Goal: Task Accomplishment & Management: Use online tool/utility

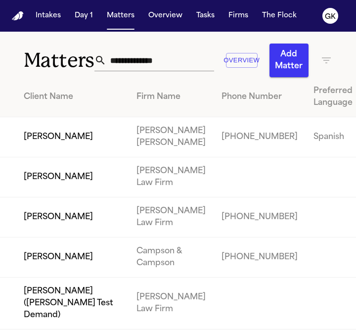
click at [169, 54] on input "text" at bounding box center [160, 60] width 108 height 22
type input "**********"
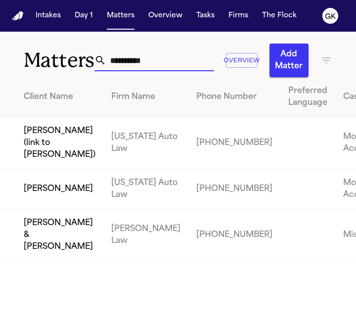
click at [29, 209] on td "[PERSON_NAME]" at bounding box center [51, 189] width 103 height 40
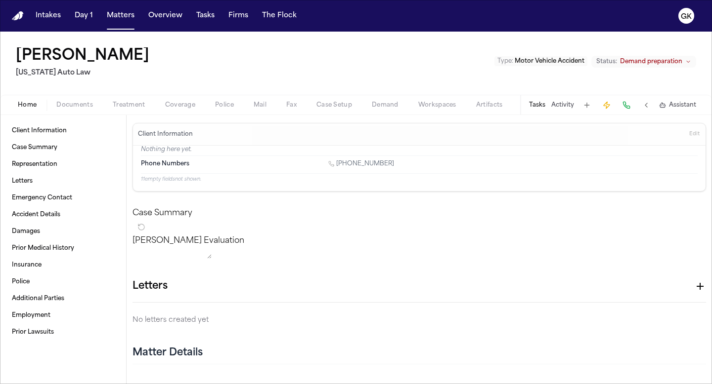
click at [186, 113] on div "Home Documents Treatment Coverage Police Mail Fax Case Setup Demand Workspaces …" at bounding box center [356, 105] width 712 height 20
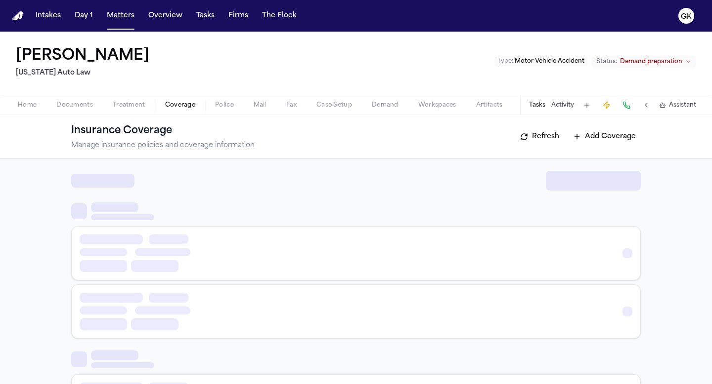
click at [183, 102] on span "Coverage" at bounding box center [180, 105] width 30 height 8
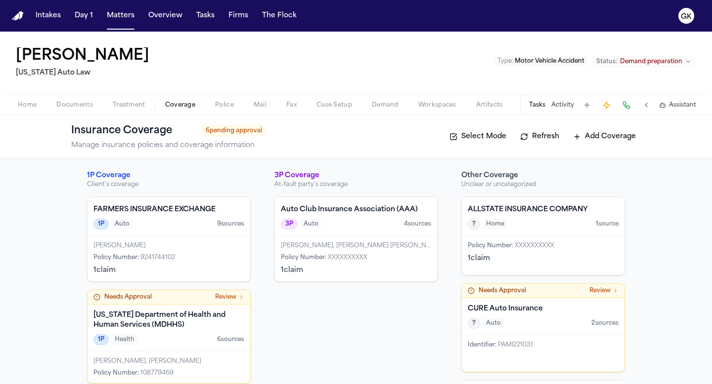
click at [260, 99] on button "Mail" at bounding box center [260, 105] width 33 height 12
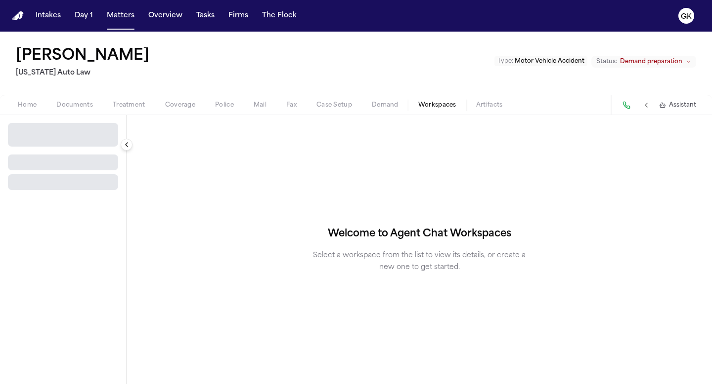
click at [355, 108] on span "Workspaces" at bounding box center [437, 105] width 38 height 8
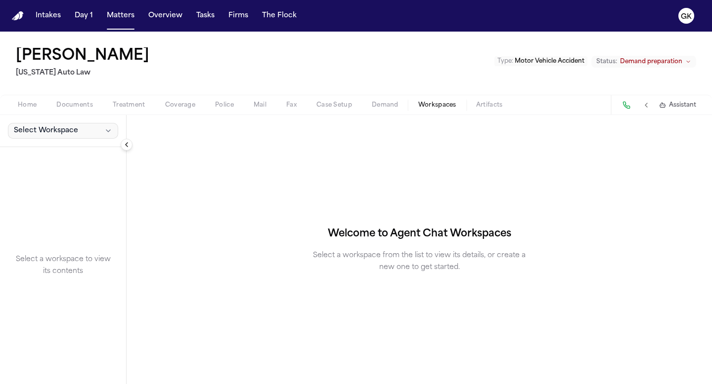
click at [29, 133] on span "Select Workspace" at bounding box center [46, 131] width 64 height 10
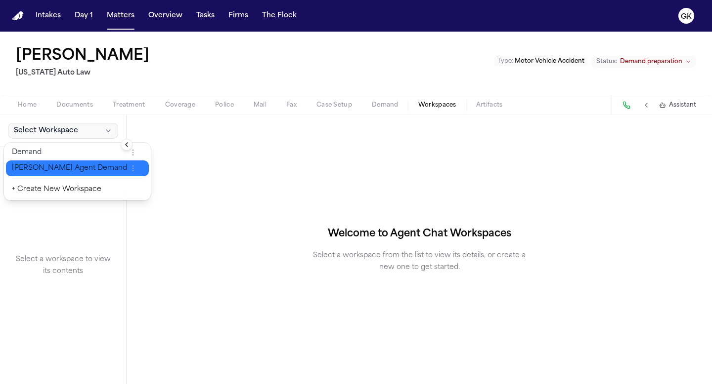
click at [52, 170] on span "[PERSON_NAME] Agent Demand" at bounding box center [69, 169] width 115 height 10
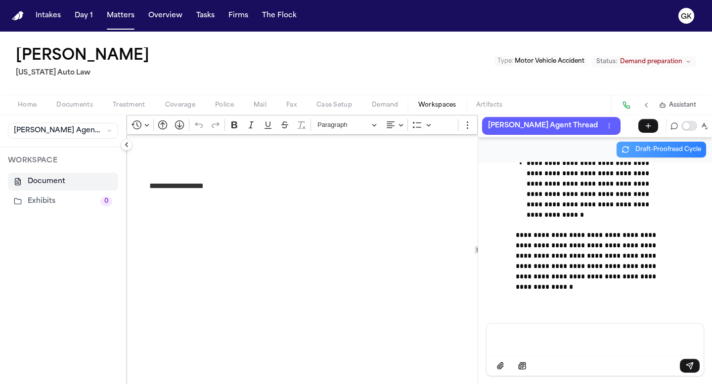
scroll to position [37787, 0]
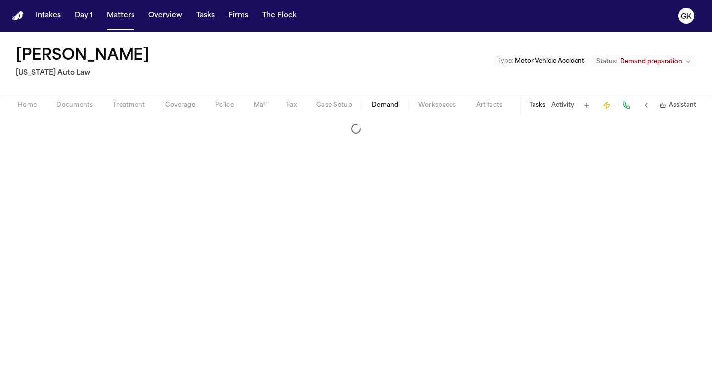
click at [355, 103] on span "Demand" at bounding box center [385, 105] width 27 height 8
select select "**********"
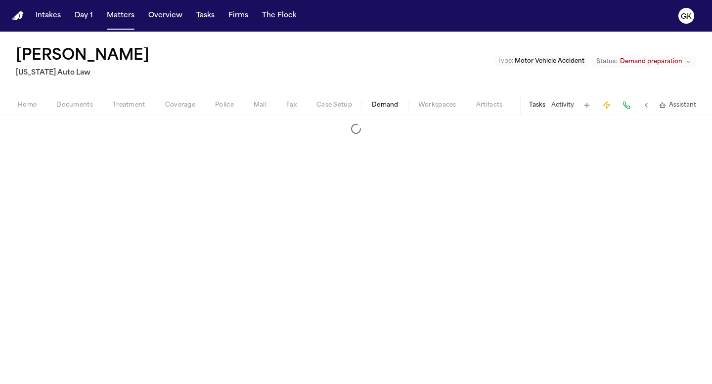
select select "**********"
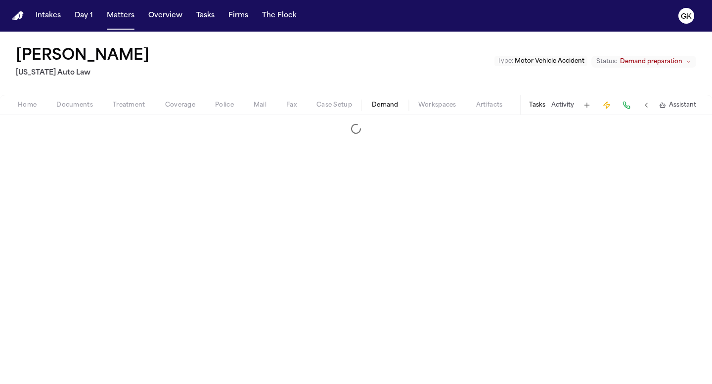
select select "**********"
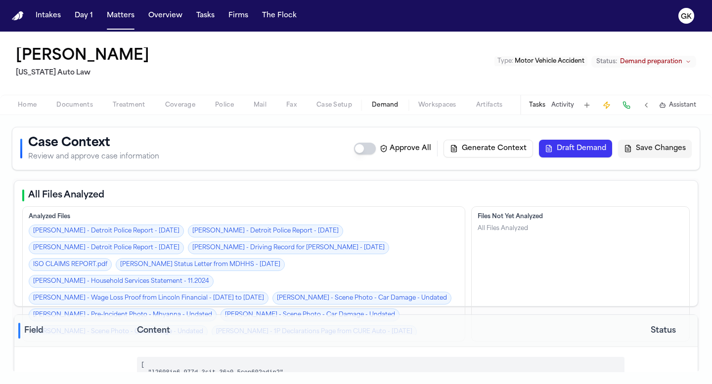
click at [355, 150] on button "Draft Demand" at bounding box center [575, 149] width 73 height 18
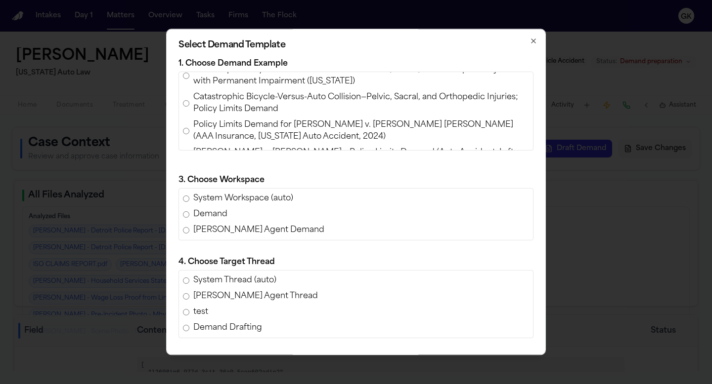
scroll to position [383, 0]
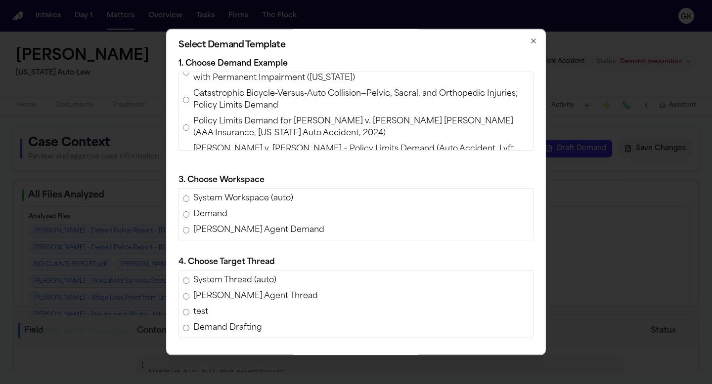
click at [327, 116] on span "Policy Limits Demand for [PERSON_NAME] v. [PERSON_NAME] [PERSON_NAME] (AAA Insu…" at bounding box center [361, 128] width 336 height 24
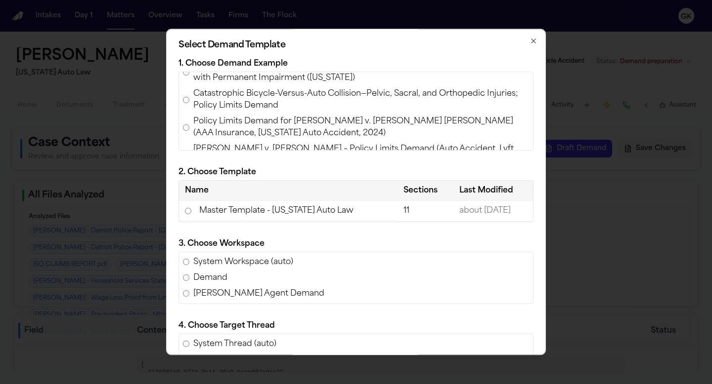
click at [321, 213] on td "Master Template - [US_STATE] Auto Law" at bounding box center [288, 211] width 218 height 20
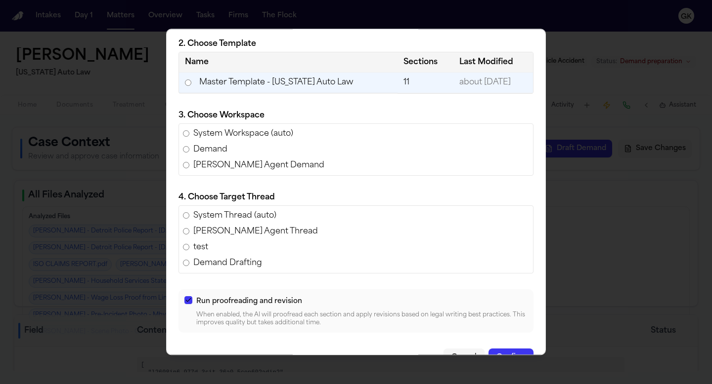
scroll to position [152, 0]
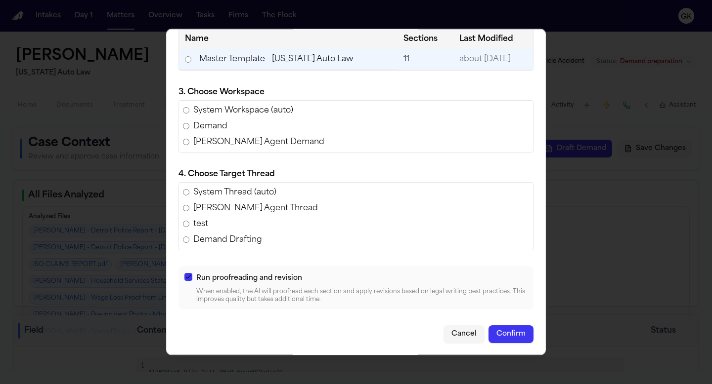
click at [355, 329] on button "Confirm" at bounding box center [510, 335] width 45 height 18
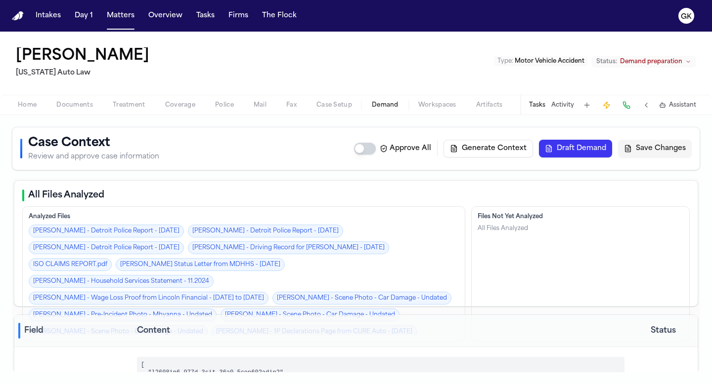
click at [355, 149] on button "Draft Demand" at bounding box center [575, 149] width 73 height 18
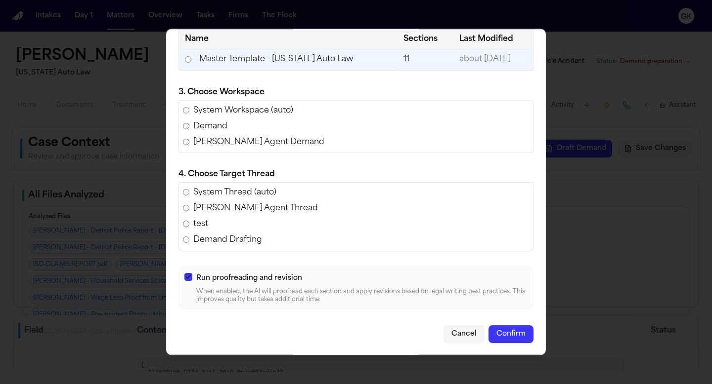
click at [355, 329] on button "Confirm" at bounding box center [510, 335] width 45 height 18
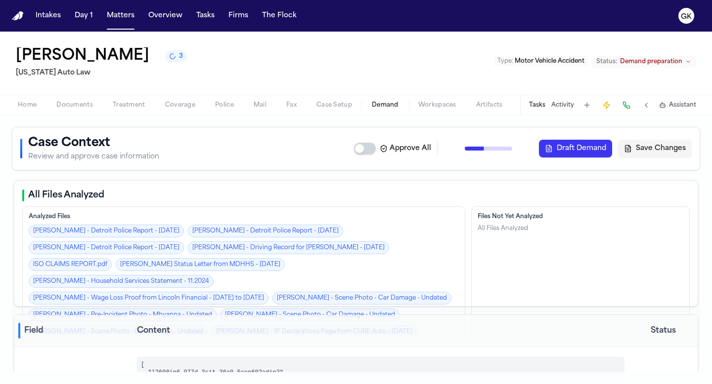
click at [355, 148] on button "Draft Demand" at bounding box center [575, 149] width 73 height 18
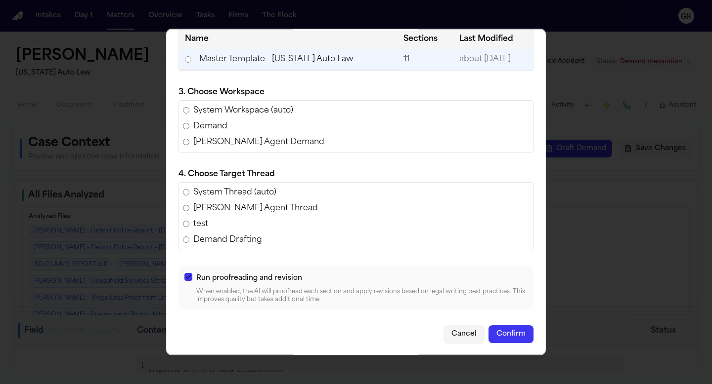
click at [355, 329] on button "Confirm" at bounding box center [510, 335] width 45 height 18
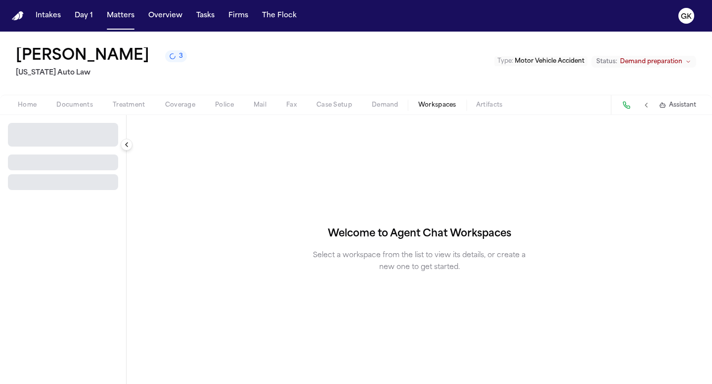
click at [355, 105] on span "Workspaces" at bounding box center [437, 105] width 38 height 8
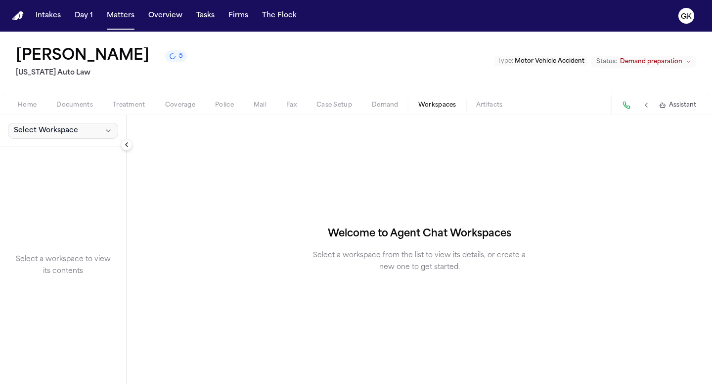
click at [70, 132] on span "Select Workspace" at bounding box center [46, 131] width 64 height 10
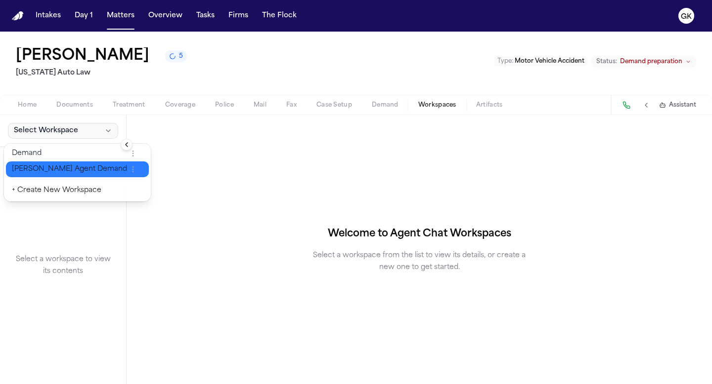
click at [69, 168] on span "[PERSON_NAME] Agent Demand" at bounding box center [69, 170] width 115 height 10
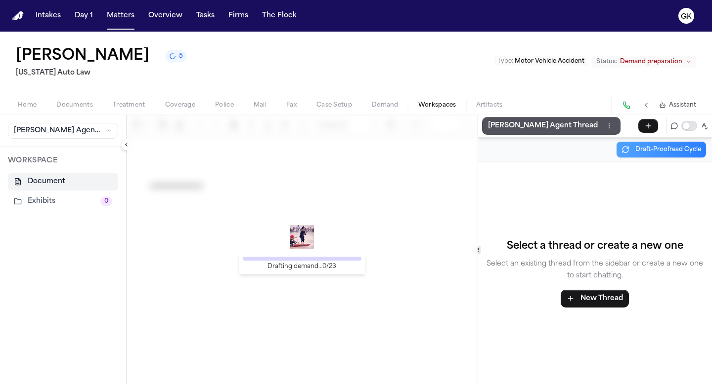
click at [339, 231] on div "Drafting demand… 0 / 23" at bounding box center [302, 249] width 351 height 269
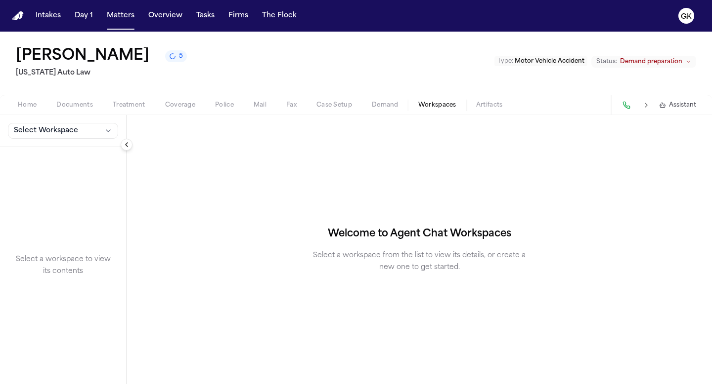
click at [387, 104] on span "Demand" at bounding box center [385, 105] width 27 height 8
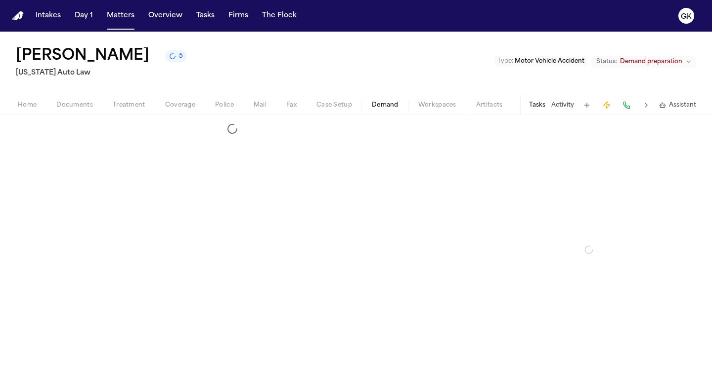
select select "**********"
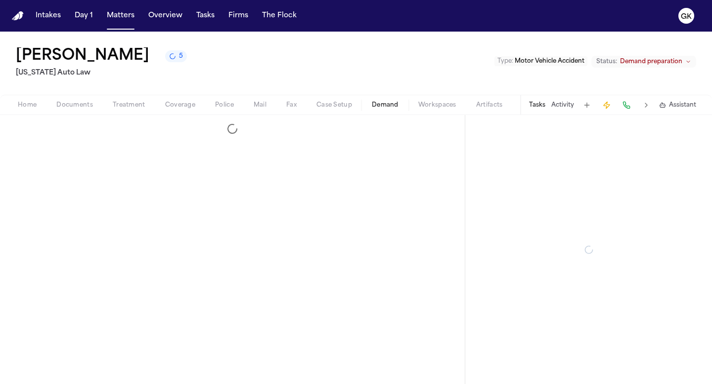
select select "**********"
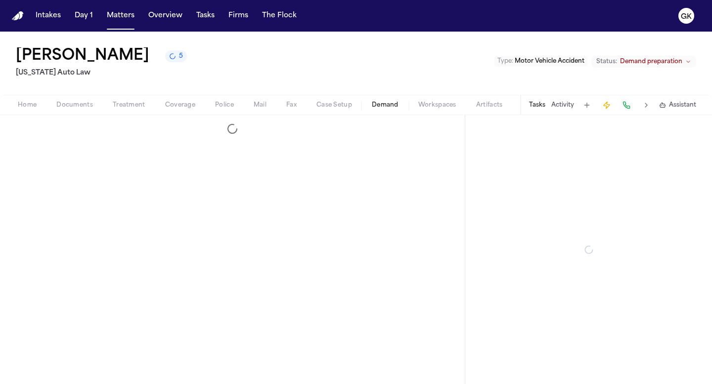
select select "**********"
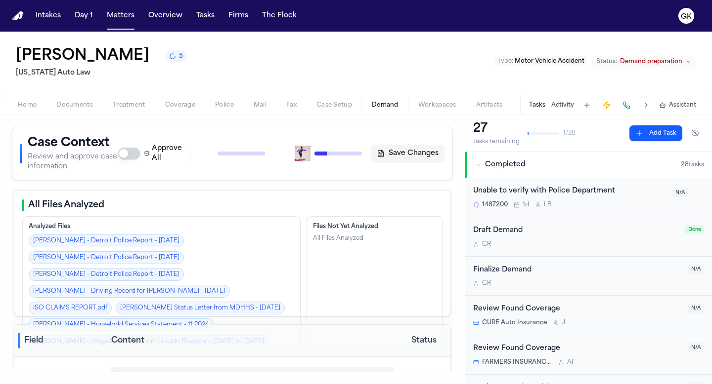
click at [342, 159] on div "Approve All Generate Context Draft Demand Save Changes" at bounding box center [281, 154] width 326 height 20
click at [332, 161] on div "Approve All Generate Context Draft Demand Save Changes" at bounding box center [281, 154] width 326 height 20
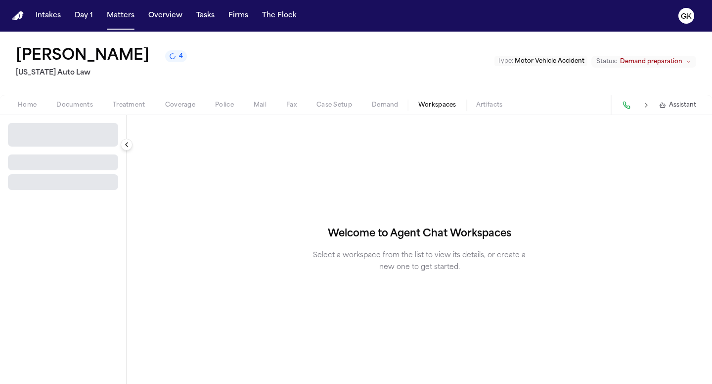
click at [432, 108] on span "Workspaces" at bounding box center [437, 105] width 38 height 8
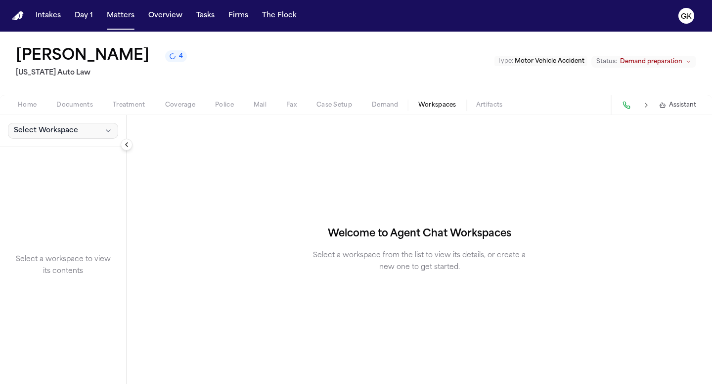
click at [79, 128] on button "Select Workspace" at bounding box center [63, 131] width 110 height 16
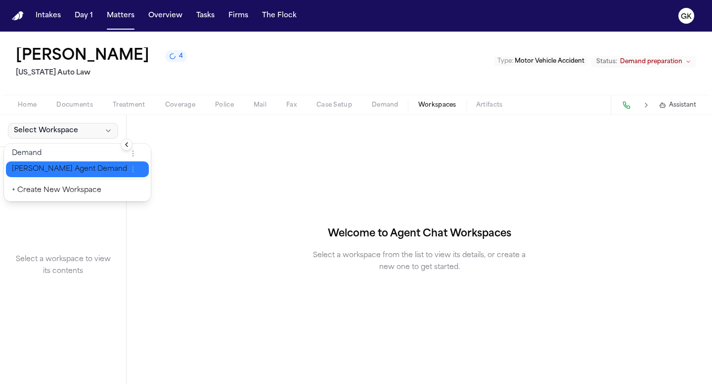
click at [65, 167] on span "[PERSON_NAME] Agent Demand" at bounding box center [69, 170] width 115 height 10
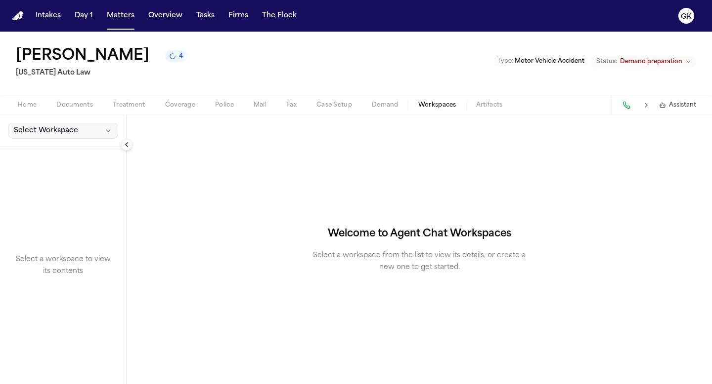
click at [67, 131] on span "Select Workspace" at bounding box center [46, 131] width 64 height 10
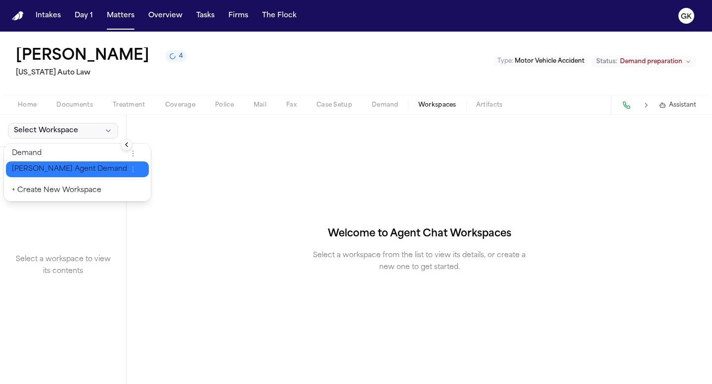
click at [65, 172] on span "[PERSON_NAME] Agent Demand" at bounding box center [69, 170] width 115 height 10
